Goal: Find specific page/section: Find specific page/section

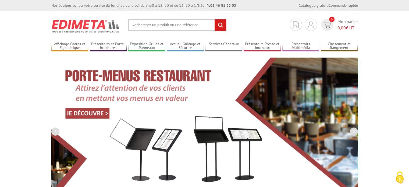
click at [142, 23] on input "text" at bounding box center [177, 25] width 99 height 12
click at [146, 27] on input "text" at bounding box center [177, 25] width 99 height 12
click at [132, 26] on input "text" at bounding box center [177, 25] width 99 height 12
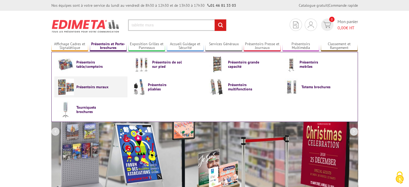
type input "tablette mura"
click at [80, 93] on link "Présentoirs muraux" at bounding box center [90, 87] width 67 height 17
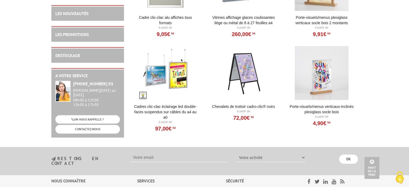
scroll to position [619, 0]
